Goal: Task Accomplishment & Management: Manage account settings

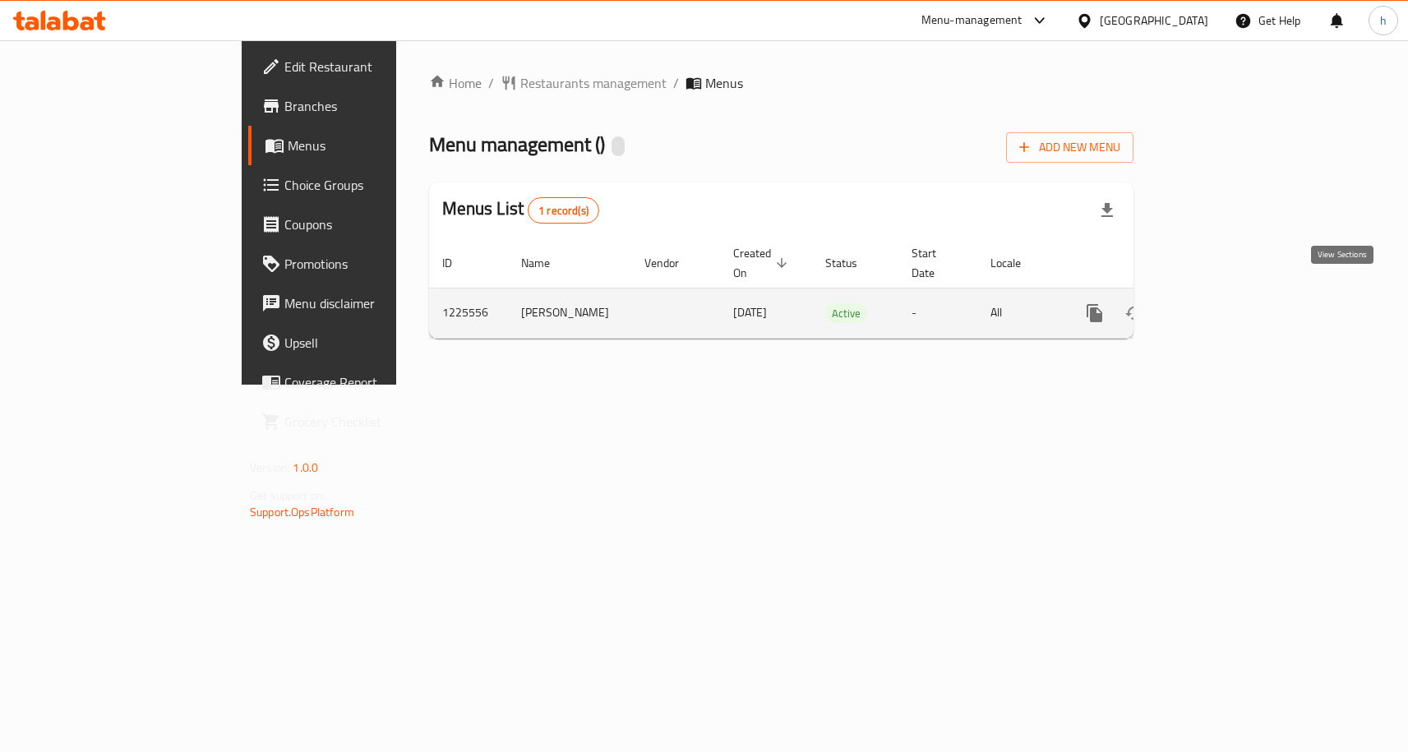
click at [1221, 306] on icon "enhanced table" at bounding box center [1213, 313] width 15 height 15
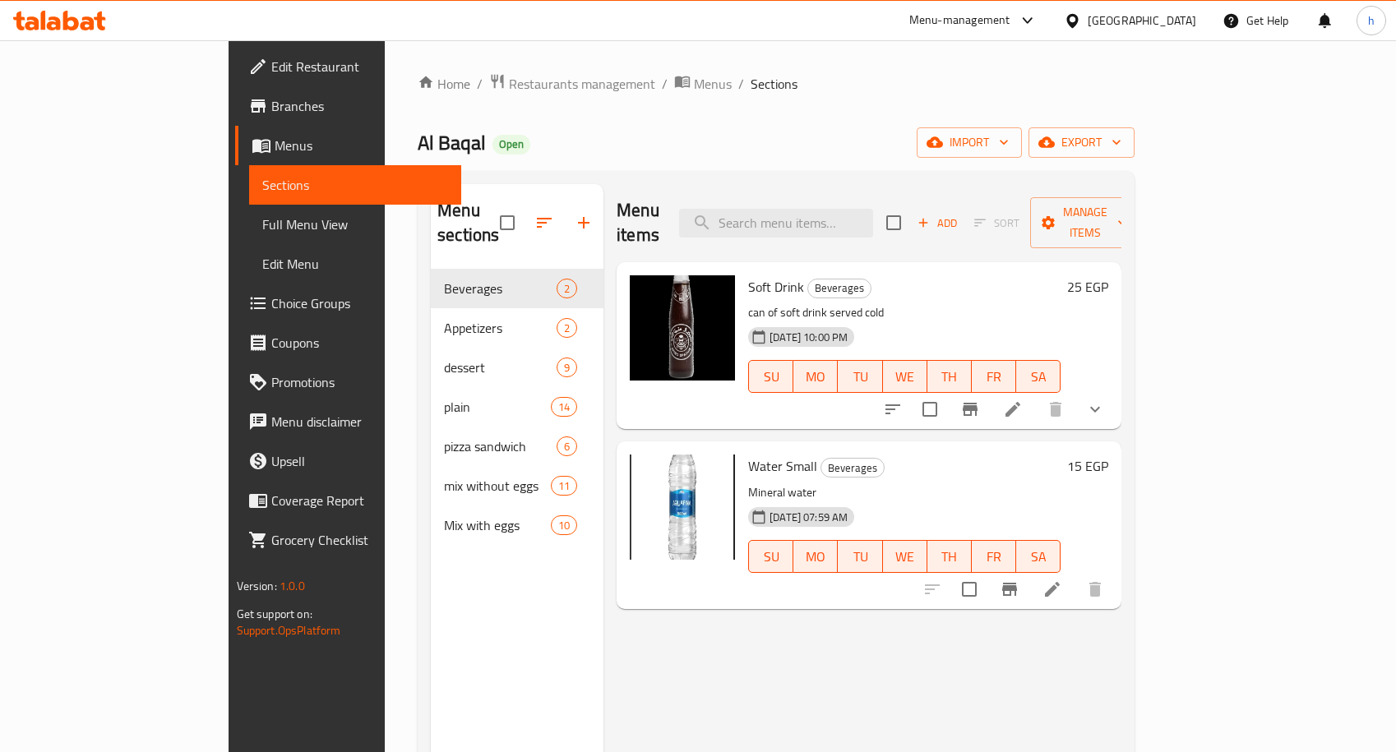
click at [271, 302] on span "Choice Groups" at bounding box center [360, 304] width 178 height 20
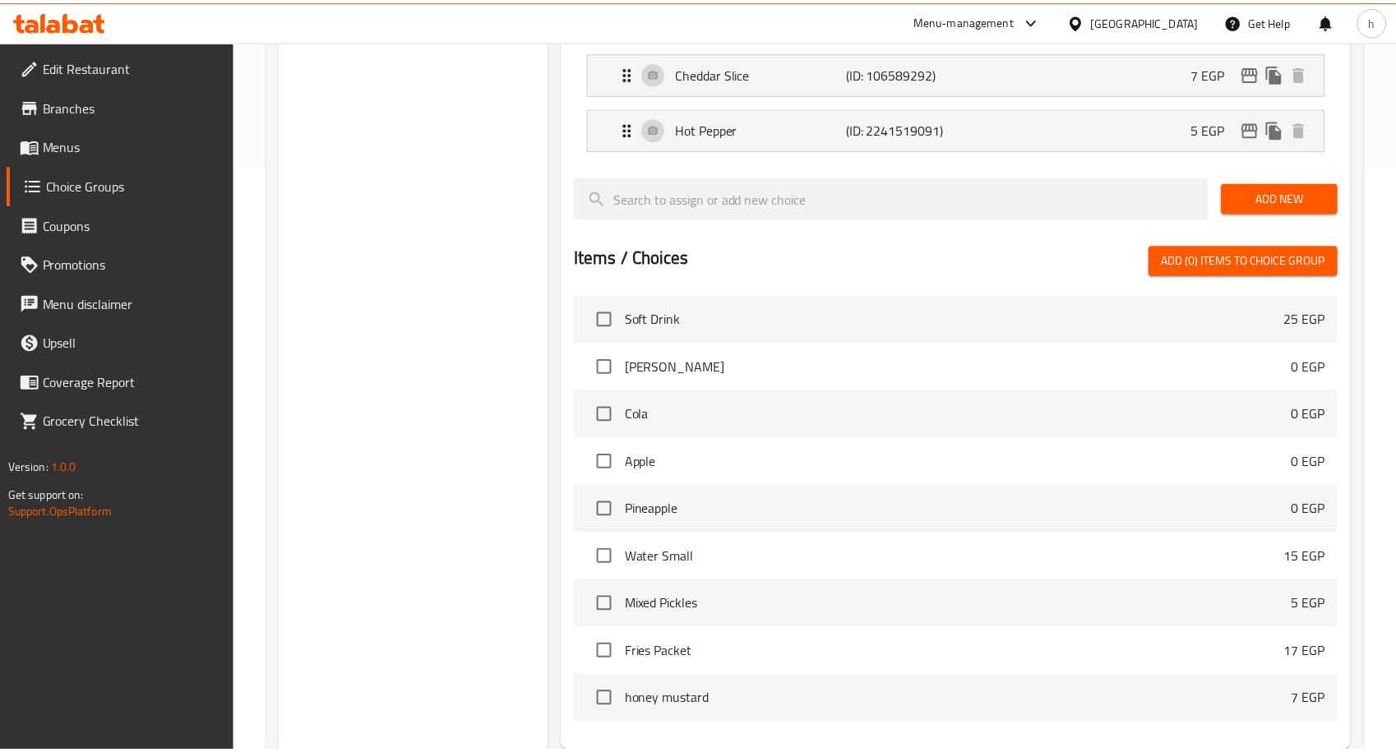
scroll to position [756, 0]
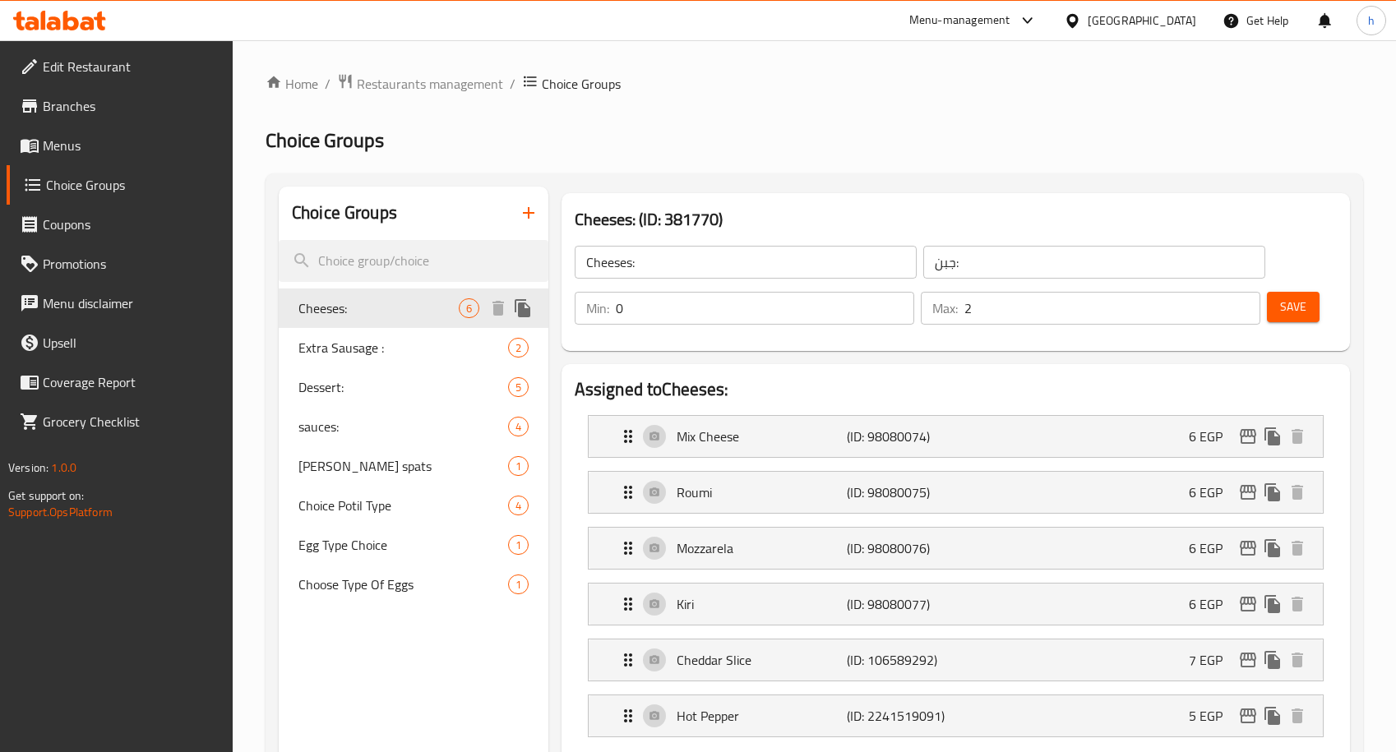
click at [436, 308] on span "Cheeses:" at bounding box center [378, 308] width 160 height 20
click at [407, 394] on span "Dessert:" at bounding box center [378, 387] width 160 height 20
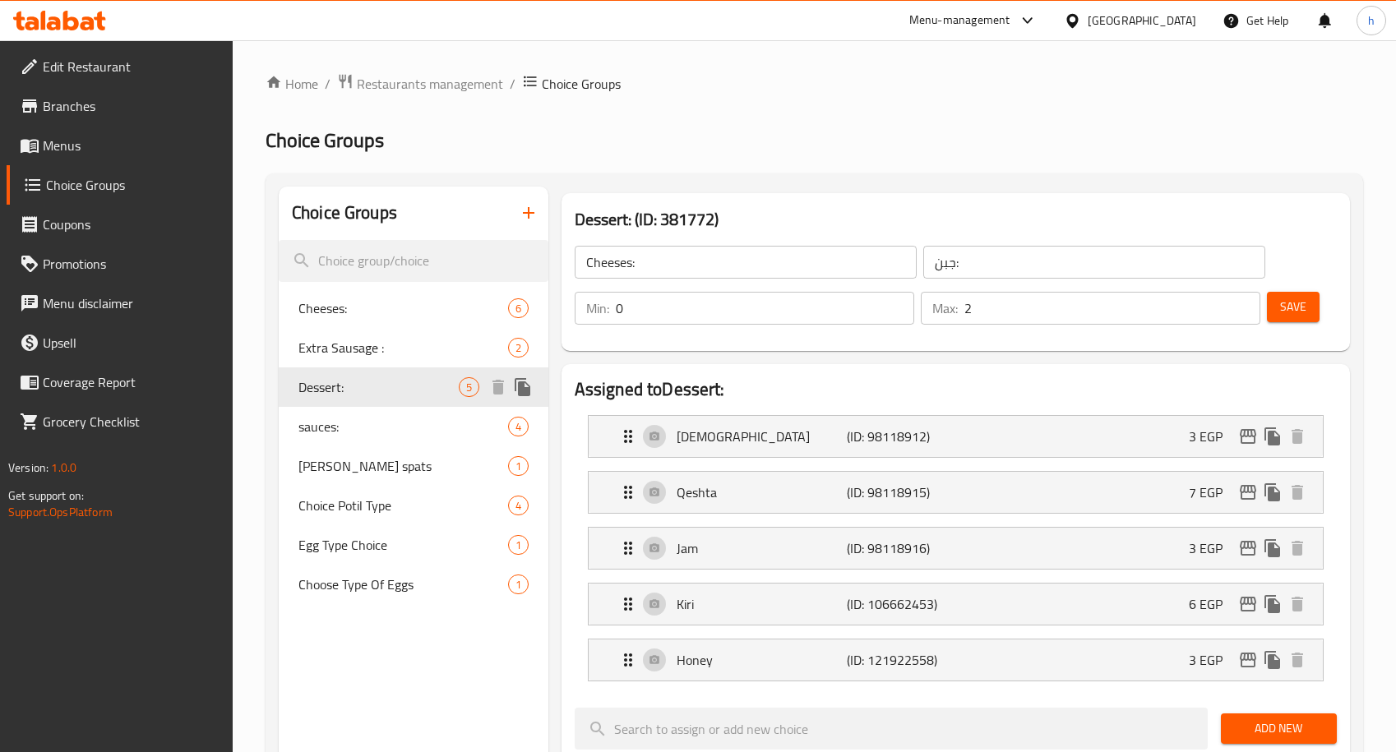
type input "Dessert:"
type input "الحلو:"
type input "1"
click at [355, 309] on span "Cheeses:" at bounding box center [378, 308] width 160 height 20
type input "Cheeses:"
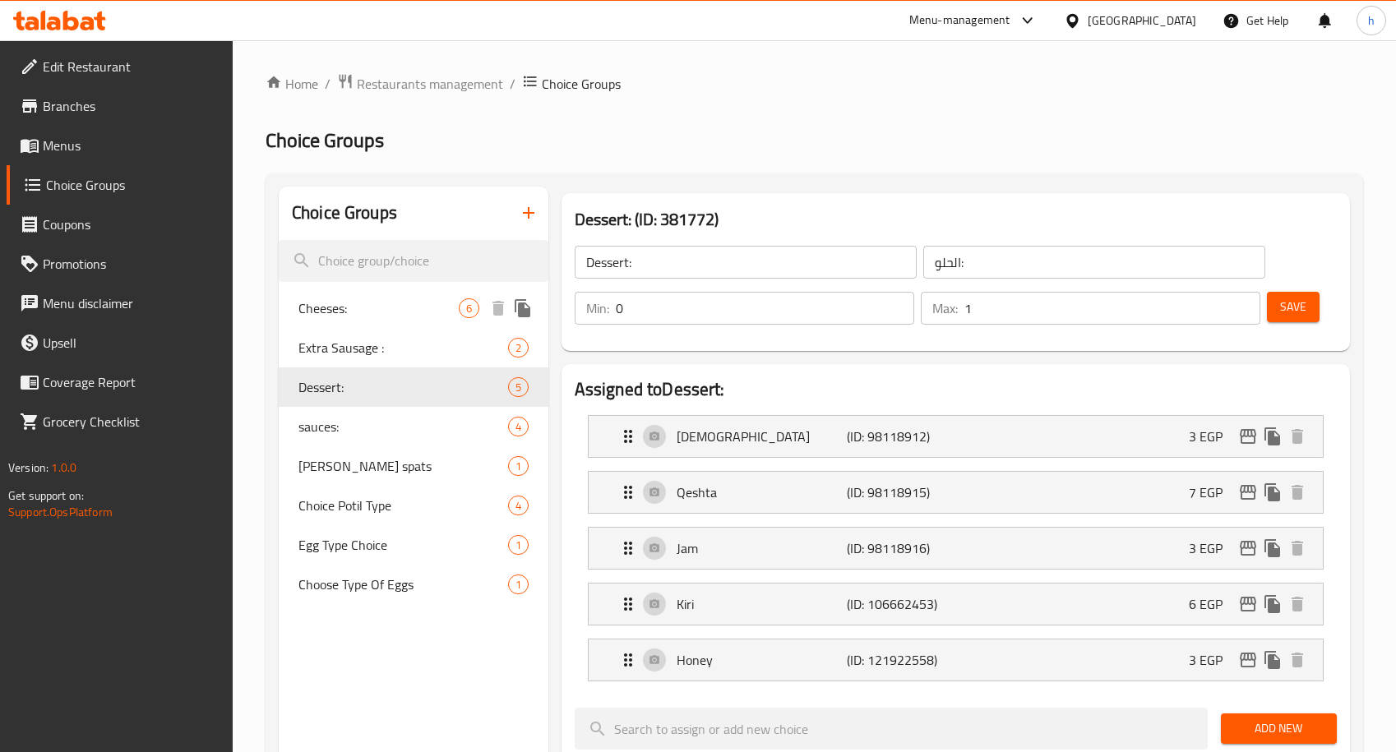
type input "جبن:"
type input "2"
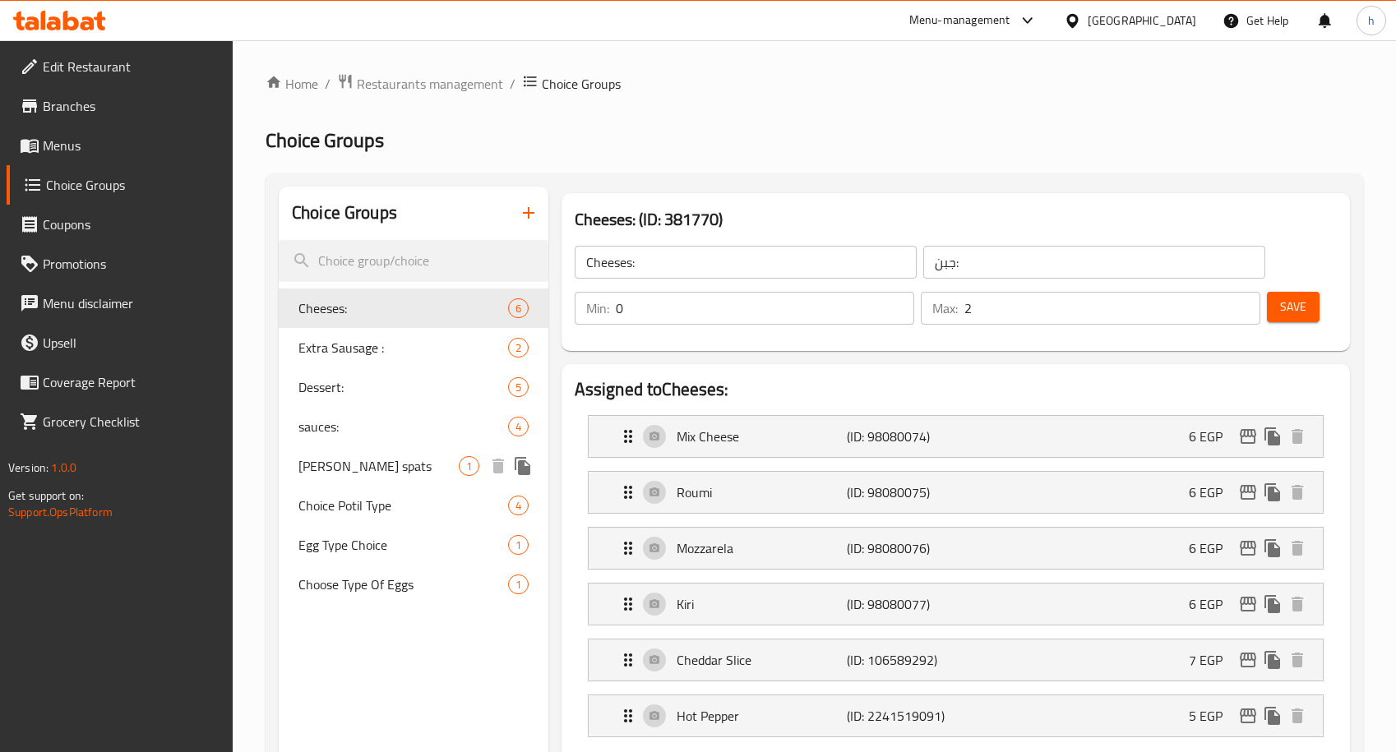
click at [369, 476] on div "Spero spats 1" at bounding box center [414, 465] width 270 height 39
type input "[PERSON_NAME] spats"
type input "سبيرو سباتس"
type input "1"
click at [405, 94] on span "Restaurants management" at bounding box center [430, 84] width 146 height 20
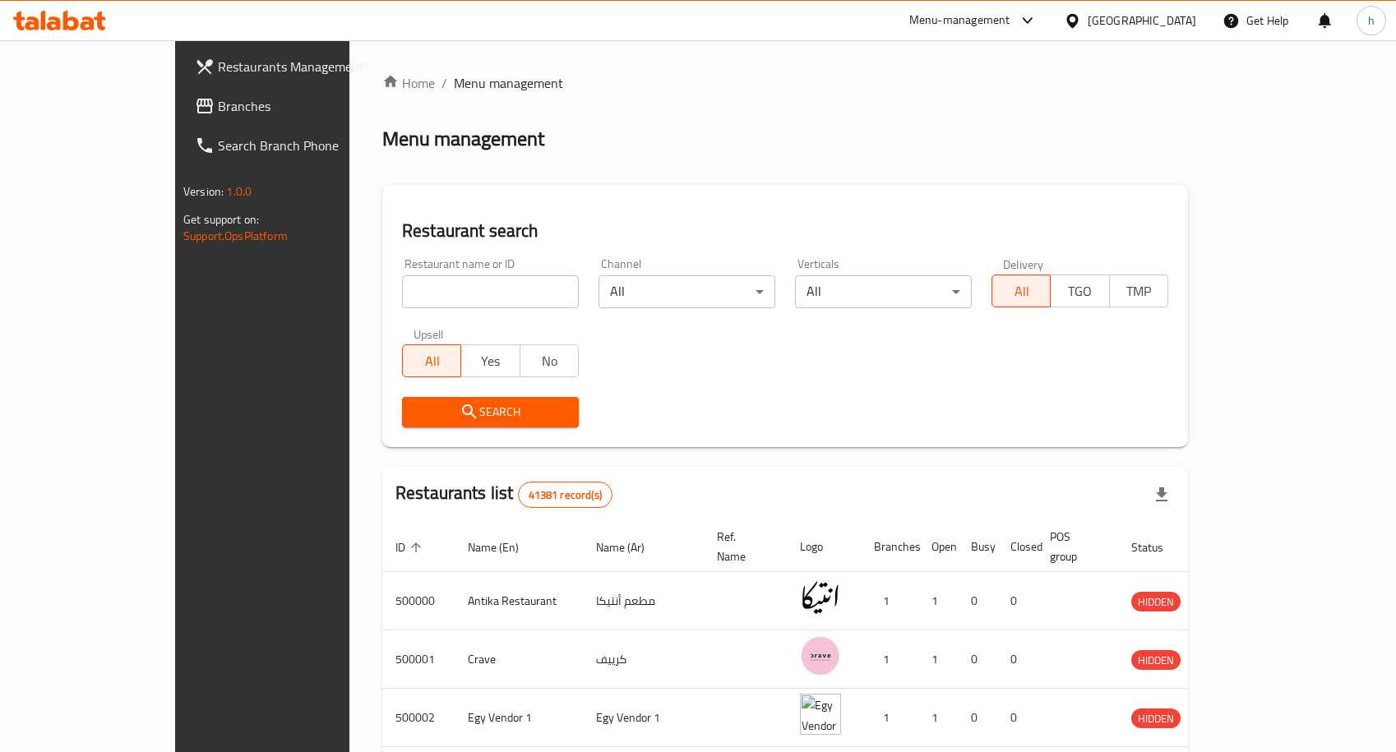
click at [218, 106] on span "Branches" at bounding box center [307, 106] width 178 height 20
